Goal: Task Accomplishment & Management: Manage account settings

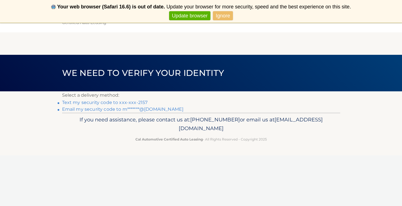
click at [144, 111] on link "Email my security code to m*******@[DOMAIN_NAME]" at bounding box center [123, 108] width 122 height 5
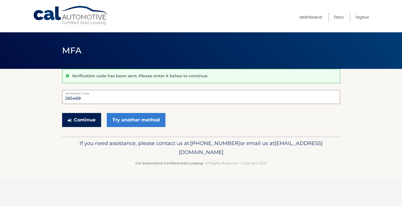
type input "265469"
click at [92, 122] on button "Continue" at bounding box center [81, 120] width 39 height 14
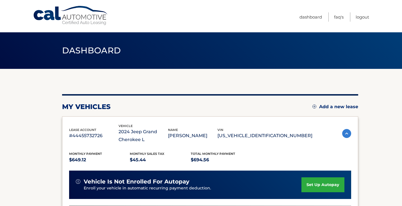
click at [363, 157] on section "my vehicles Add a new lease lease account #44455732726 vehicle 2024 Jeep Grand …" at bounding box center [201, 187] width 402 height 237
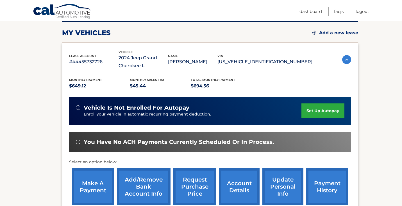
scroll to position [74, 0]
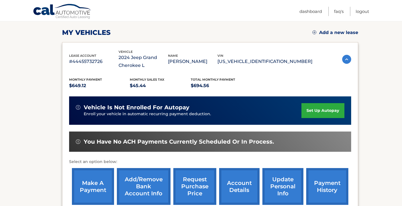
click at [93, 176] on link "make a payment" at bounding box center [93, 186] width 42 height 37
